Goal: Transaction & Acquisition: Purchase product/service

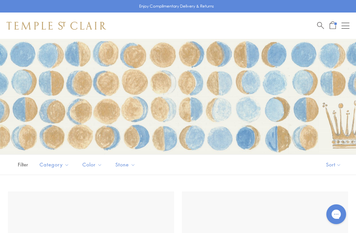
click at [332, 28] on span "Open Shopping Bag" at bounding box center [332, 25] width 6 height 8
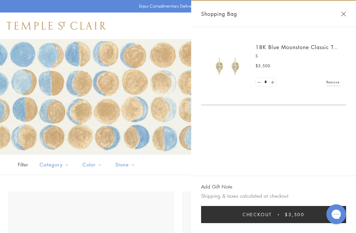
click at [347, 13] on div "Shopping Bag" at bounding box center [273, 14] width 165 height 26
click at [345, 13] on button "Close Shopping Bag" at bounding box center [343, 14] width 5 height 5
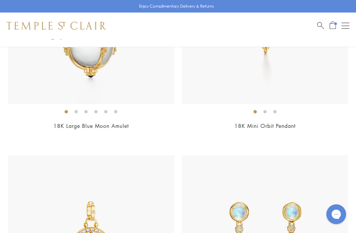
scroll to position [2204, 0]
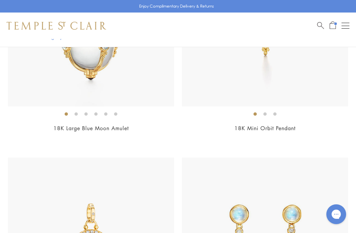
click at [244, 127] on link "18K Mini Orbit Pendant" at bounding box center [264, 127] width 61 height 7
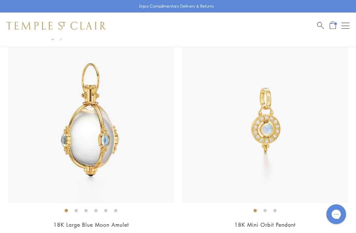
scroll to position [2108, 0]
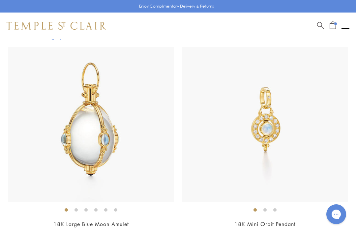
click at [240, 135] on img at bounding box center [265, 119] width 166 height 166
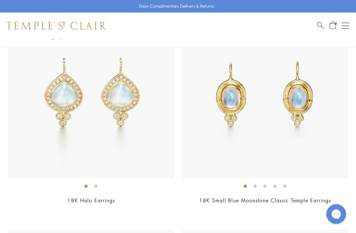
scroll to position [5603, 0]
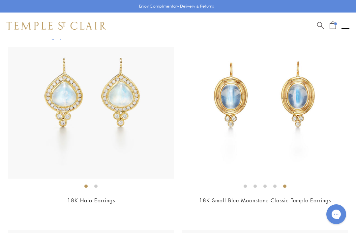
click at [311, 148] on img at bounding box center [265, 96] width 166 height 166
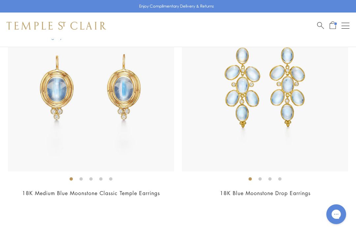
scroll to position [5829, 0]
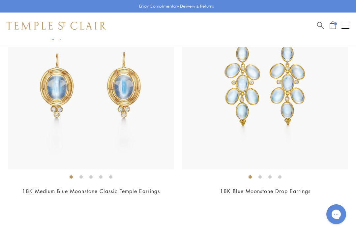
click at [31, 110] on img at bounding box center [91, 86] width 166 height 166
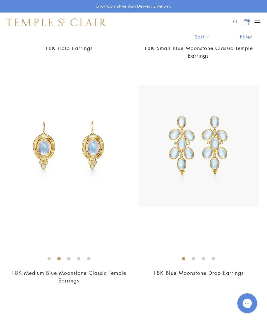
scroll to position [5760, 0]
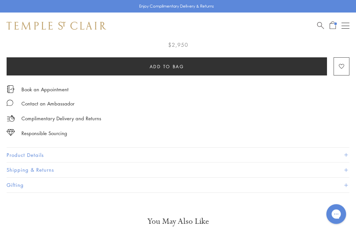
scroll to position [369, 0]
click at [30, 155] on button "Product Details" at bounding box center [178, 155] width 342 height 15
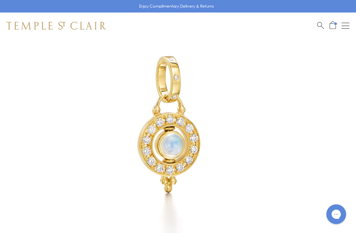
scroll to position [81, 0]
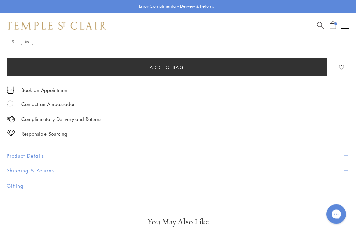
scroll to position [399, 0]
click at [28, 158] on button "Product Details" at bounding box center [178, 155] width 342 height 15
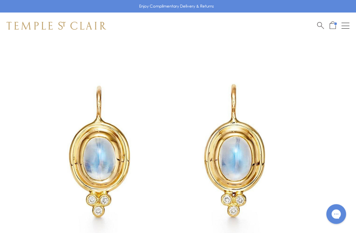
scroll to position [48, 0]
